Goal: Task Accomplishment & Management: Use online tool/utility

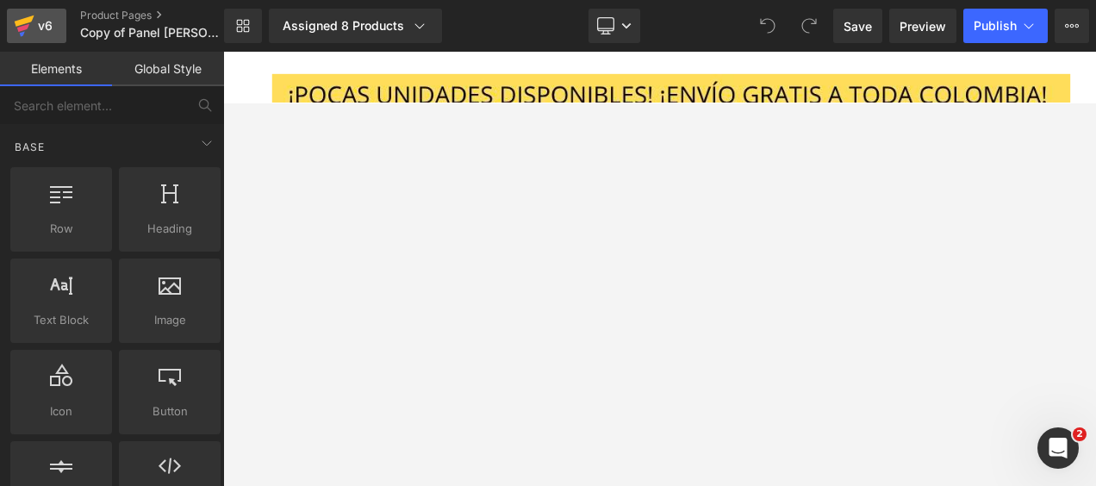
click at [48, 24] on div "v6" at bounding box center [45, 26] width 22 height 22
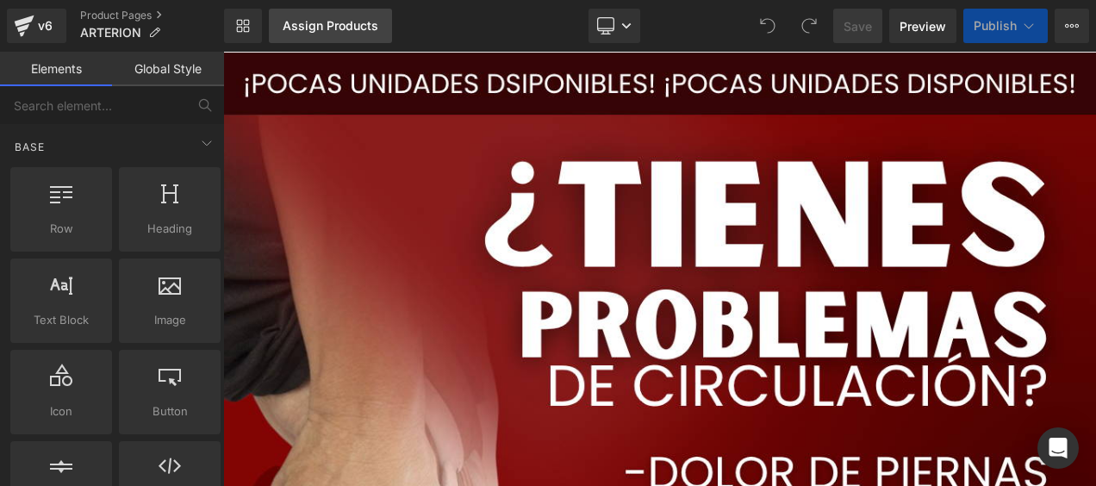
click at [361, 26] on div "Assign Products" at bounding box center [331, 26] width 96 height 14
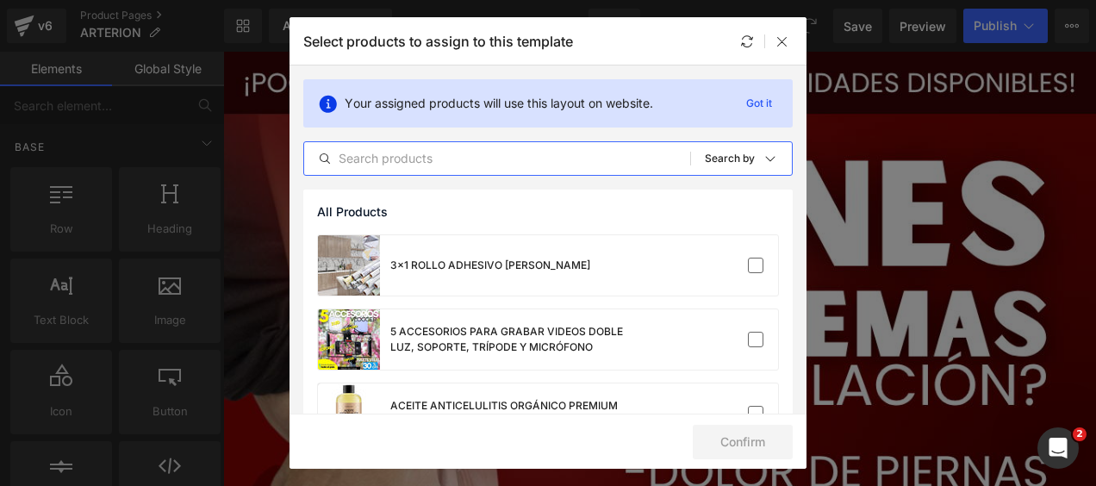
click at [434, 168] on input "text" at bounding box center [497, 158] width 386 height 21
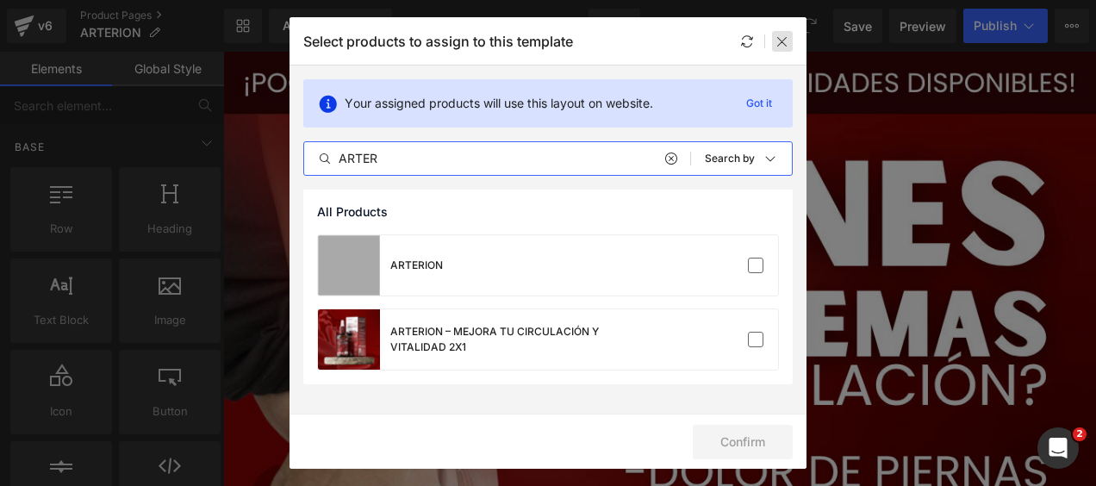
type input "ARTER"
click at [778, 38] on icon at bounding box center [783, 41] width 14 height 14
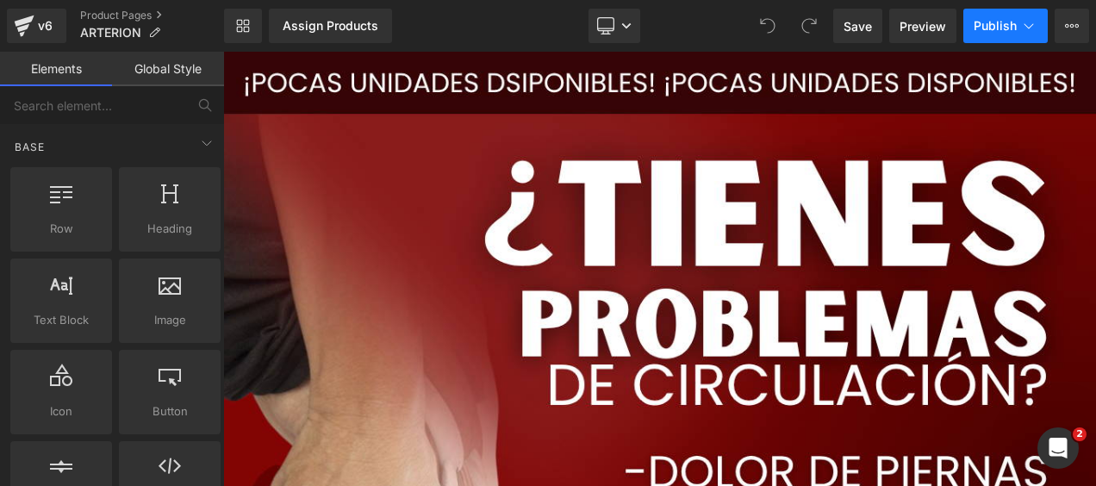
click at [1010, 28] on span "Publish" at bounding box center [995, 26] width 43 height 14
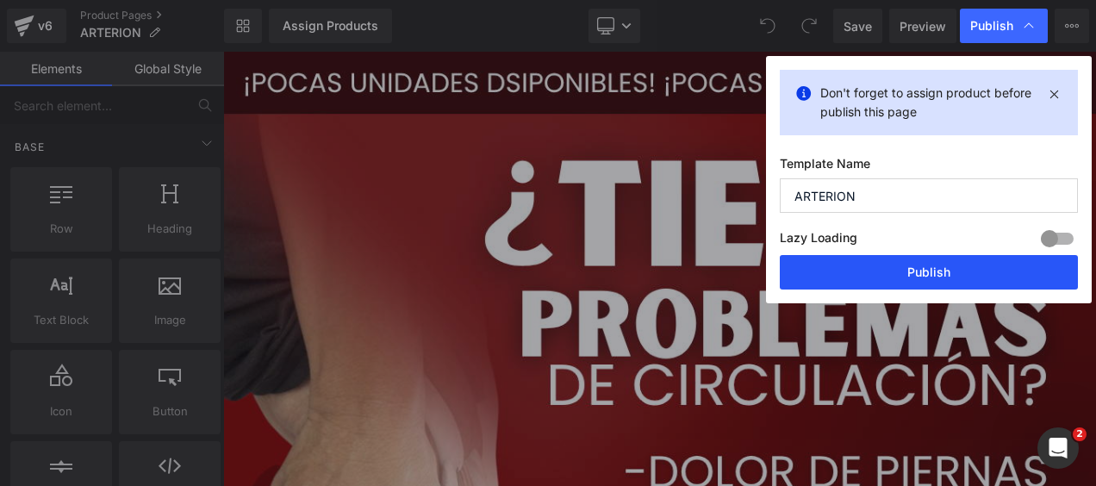
drag, startPoint x: 902, startPoint y: 265, endPoint x: 810, endPoint y: 255, distance: 91.9
click at [902, 265] on button "Publish" at bounding box center [929, 272] width 298 height 34
